Goal: Navigation & Orientation: Go to known website

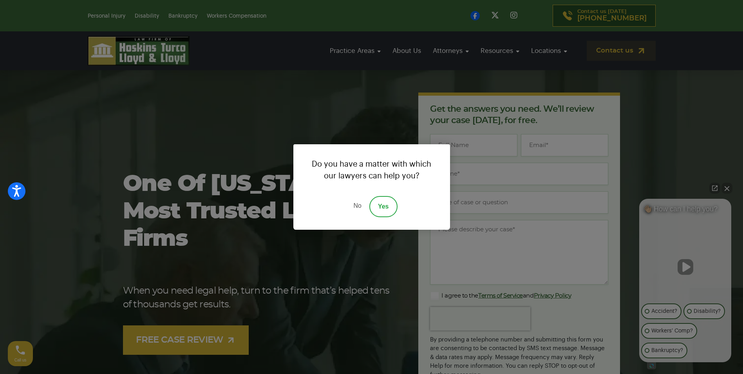
click at [359, 203] on link "No" at bounding box center [358, 206] width 24 height 21
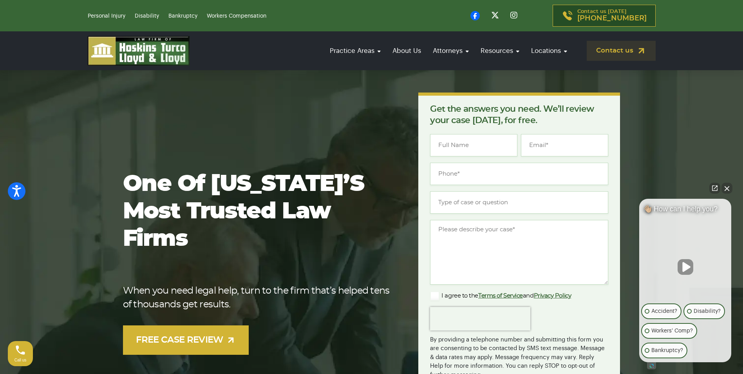
click at [171, 50] on img at bounding box center [139, 50] width 102 height 29
